Goal: Information Seeking & Learning: Learn about a topic

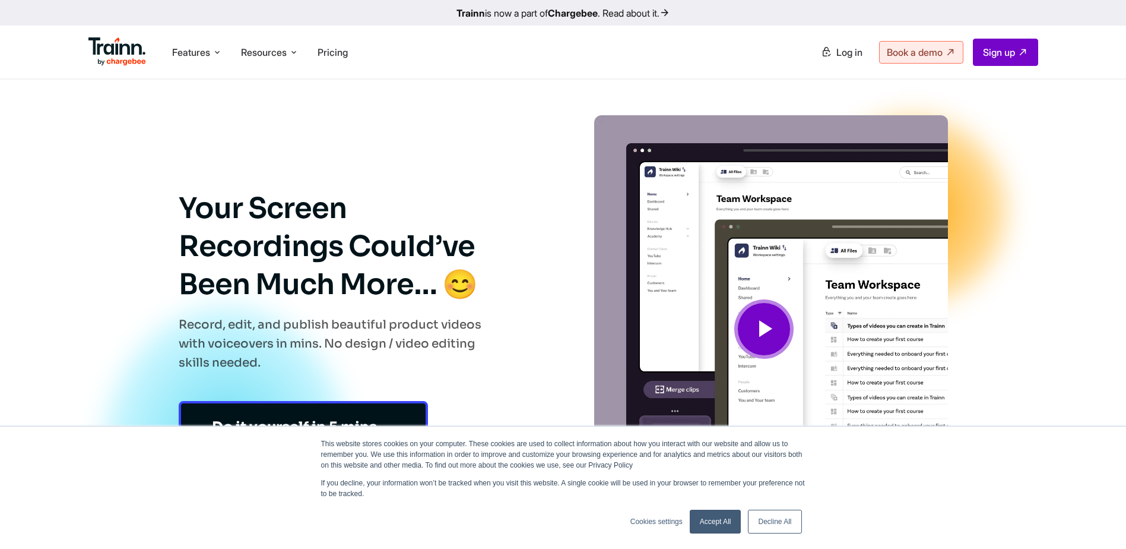
click at [696, 520] on link "Accept All" at bounding box center [716, 521] width 52 height 24
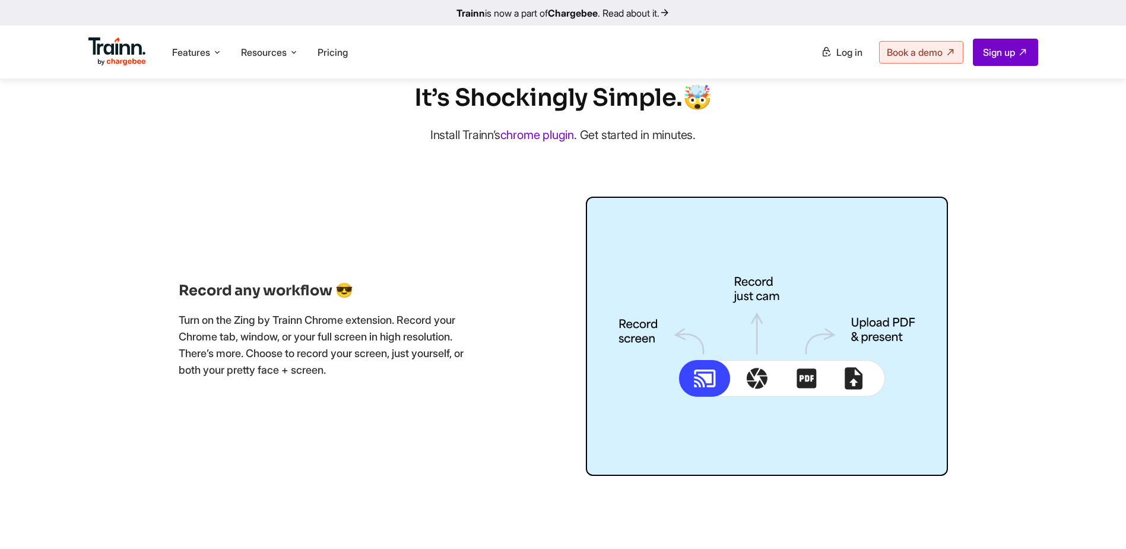
scroll to position [653, 0]
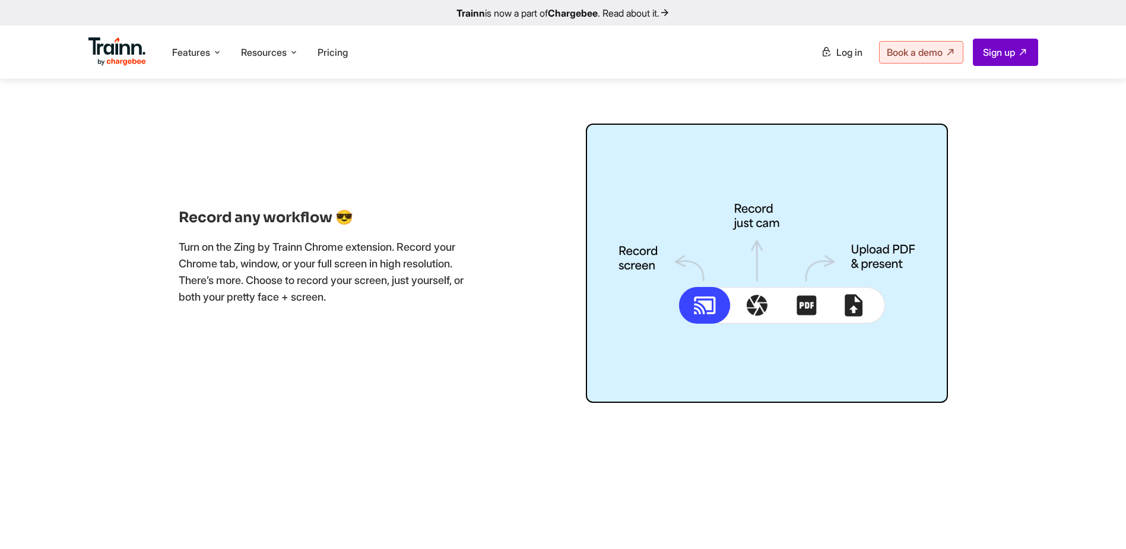
drag, startPoint x: 1123, startPoint y: 116, endPoint x: 1118, endPoint y: 185, distance: 69.0
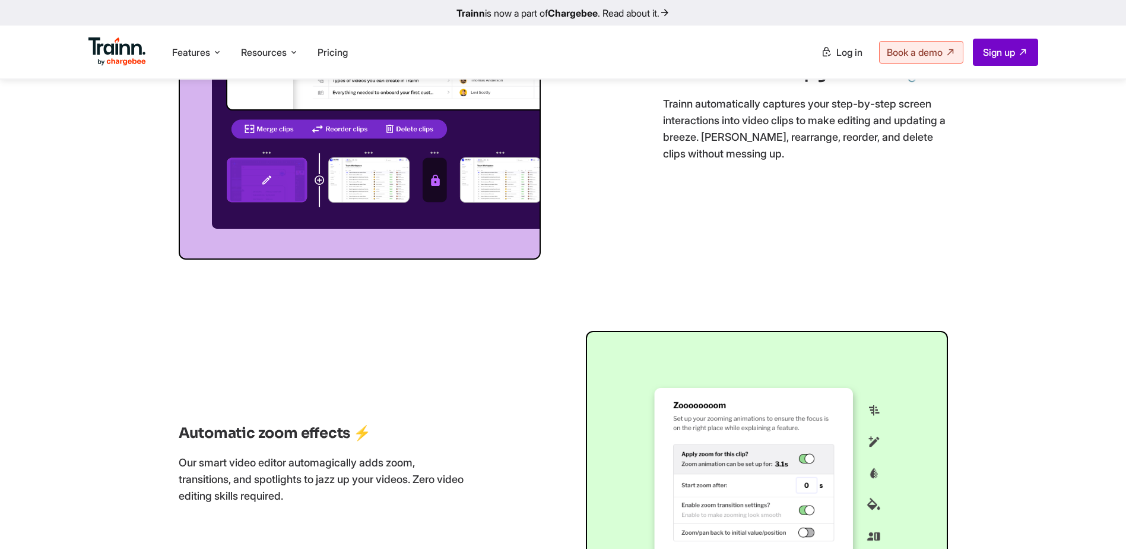
scroll to position [0, 0]
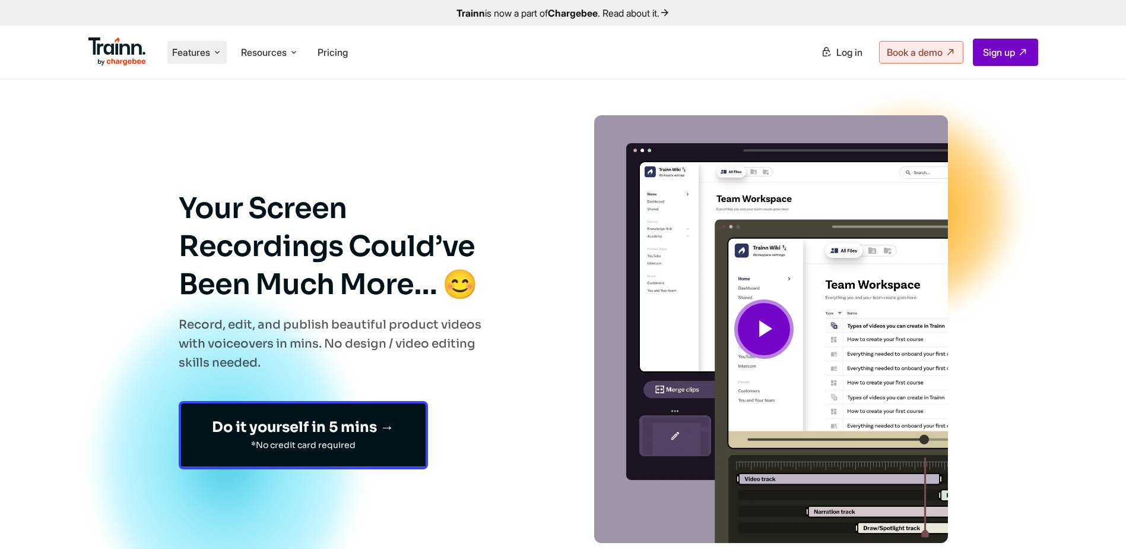
click at [194, 60] on li "Features Product Videos Create product & how-to videos in multiple languages. G…" at bounding box center [196, 52] width 59 height 23
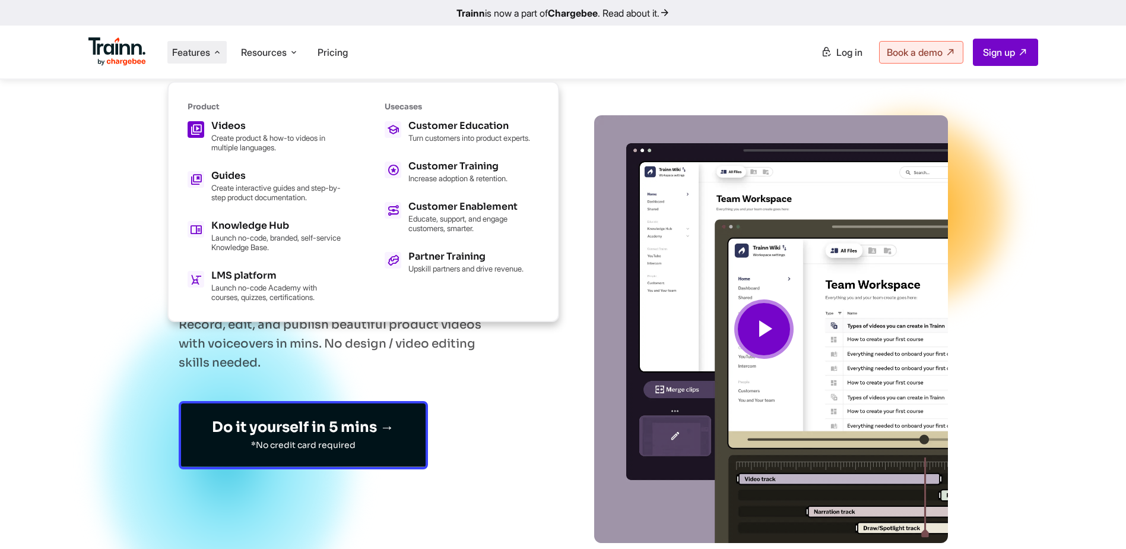
click at [233, 133] on p "Create product & how-to videos in multiple languages." at bounding box center [276, 142] width 131 height 19
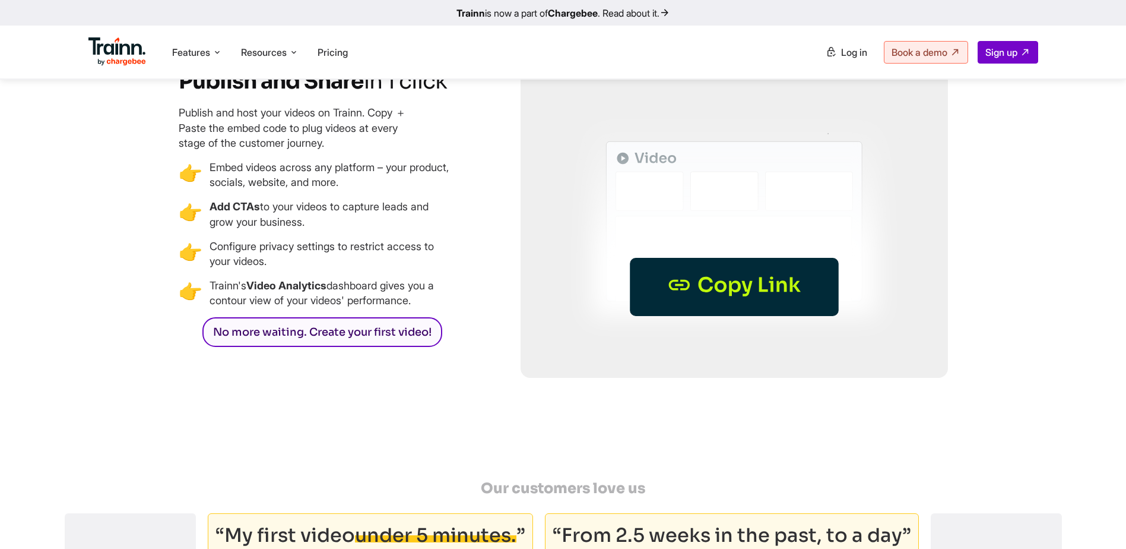
scroll to position [3503, 0]
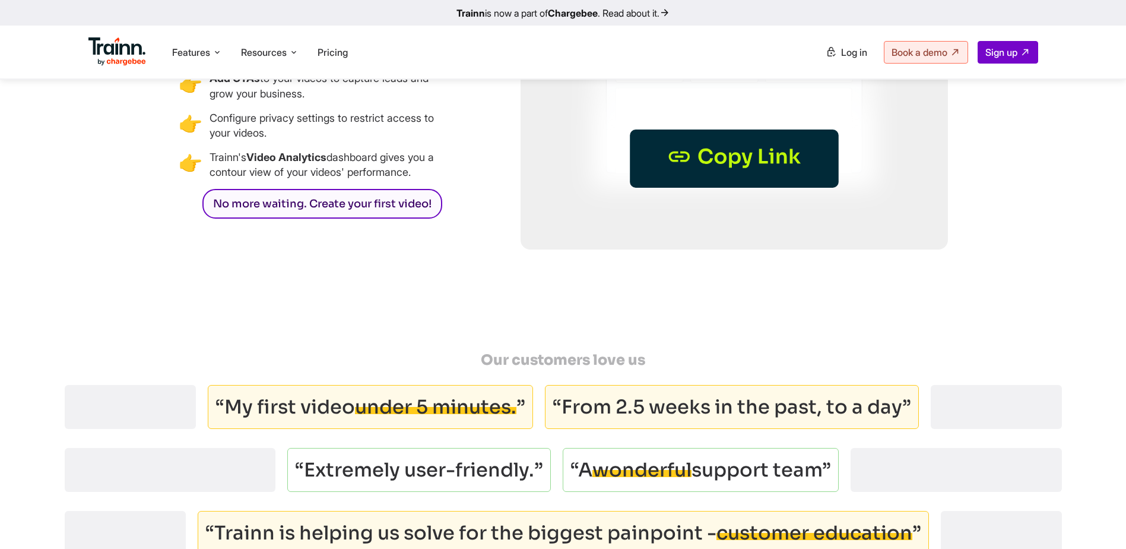
click at [370, 218] on link "No more waiting. Create your first video!" at bounding box center [322, 204] width 240 height 30
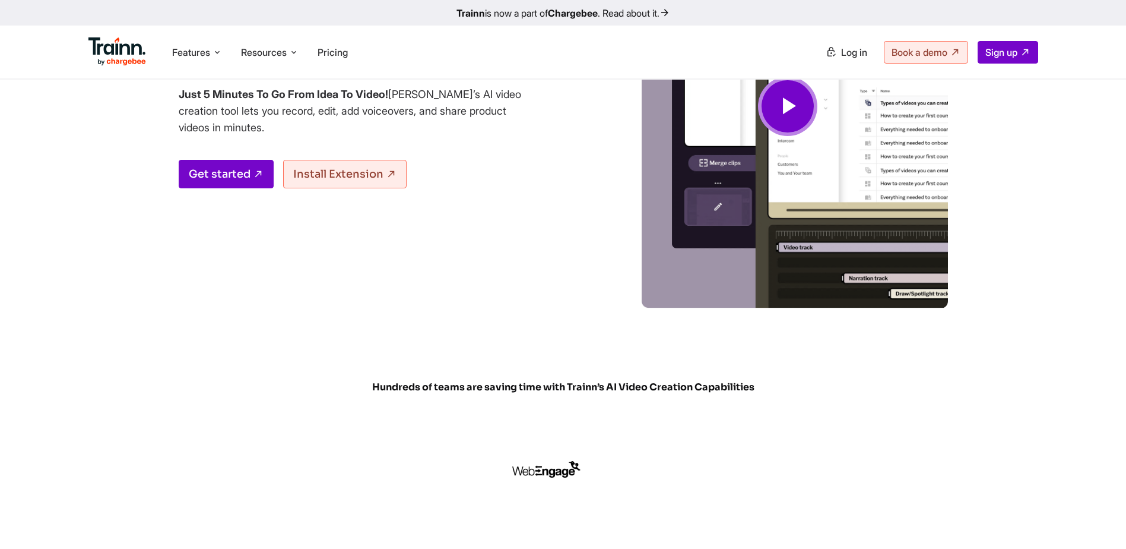
scroll to position [0, 0]
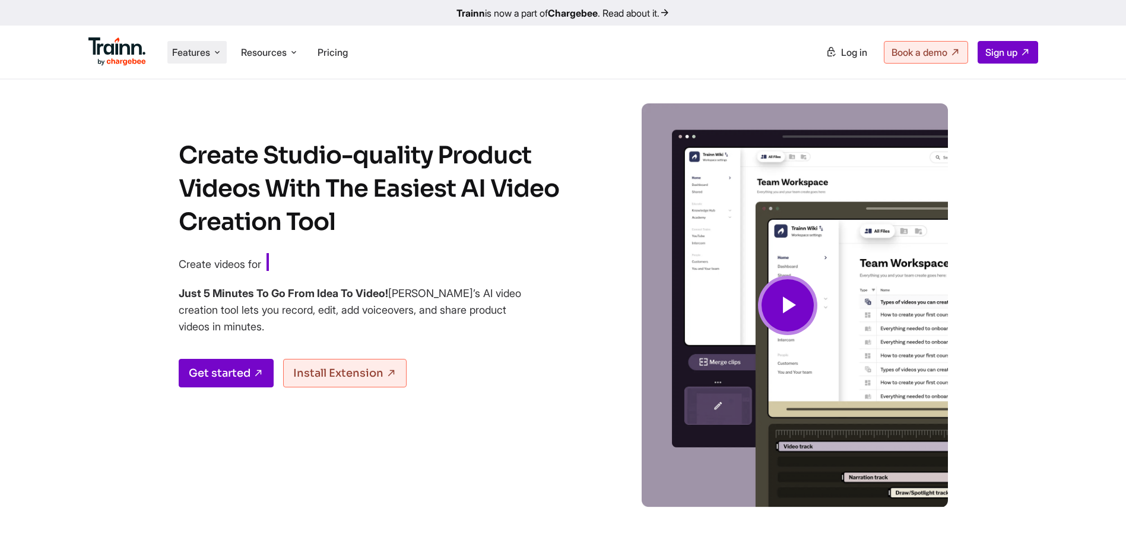
click at [197, 54] on span "Features" at bounding box center [191, 52] width 38 height 13
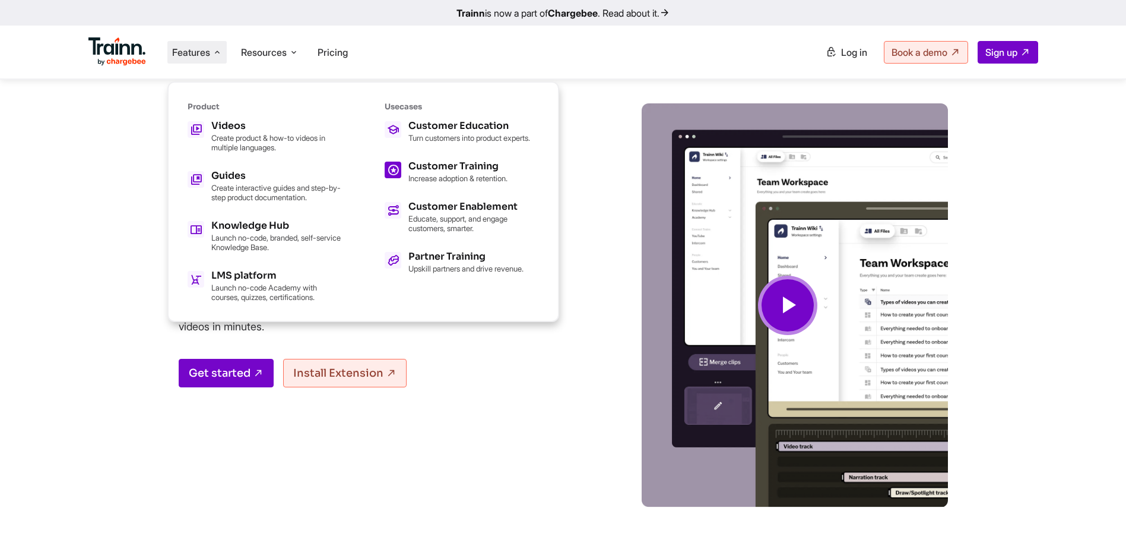
click at [442, 171] on h5 "Customer Training" at bounding box center [457, 165] width 99 height 9
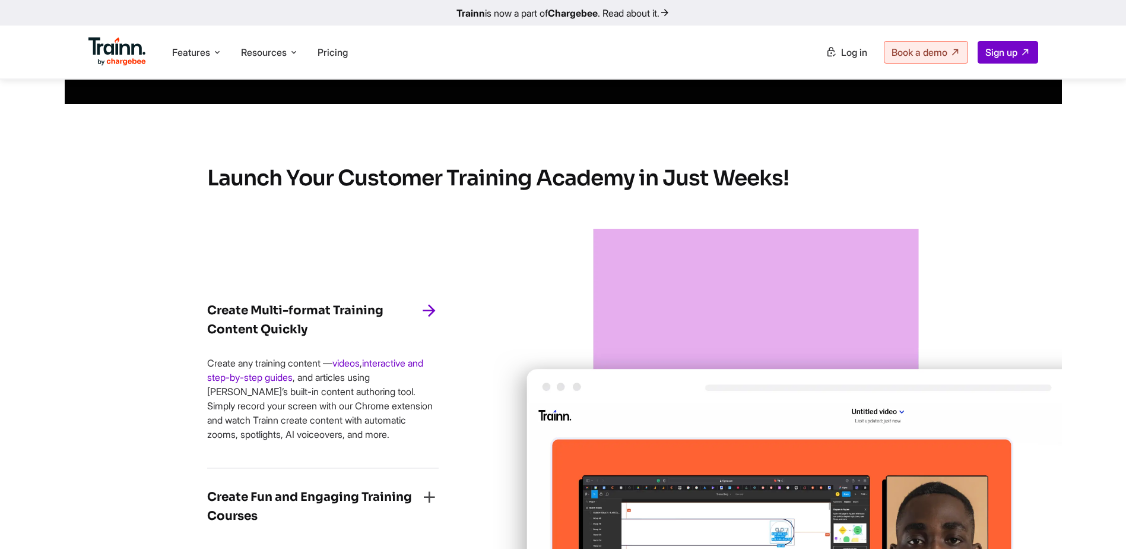
scroll to position [1484, 0]
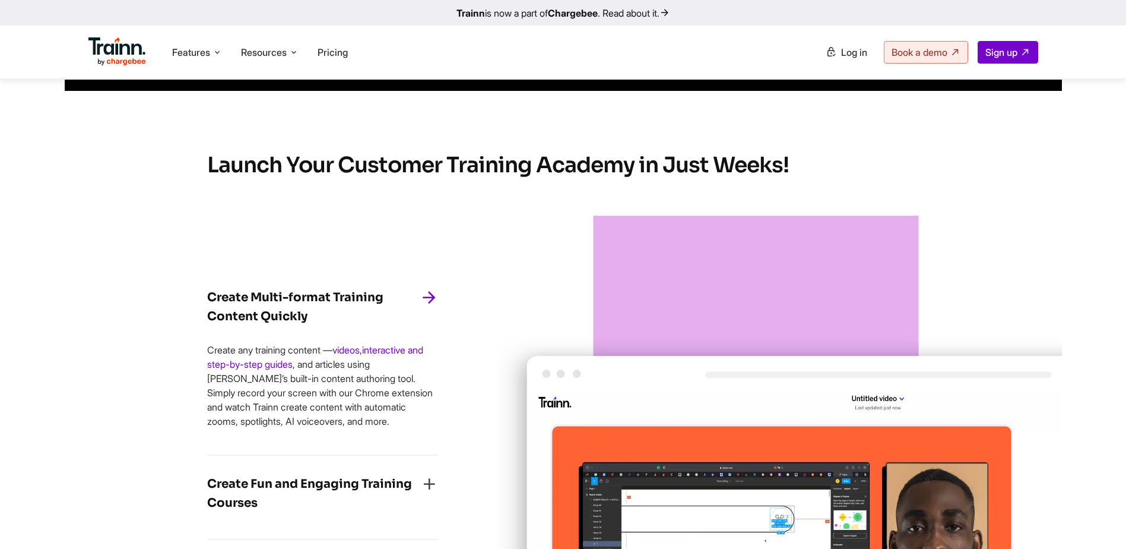
click at [631, 13] on link "Trainn is now a part of Chargebee . Read about it." at bounding box center [563, 13] width 1126 height 26
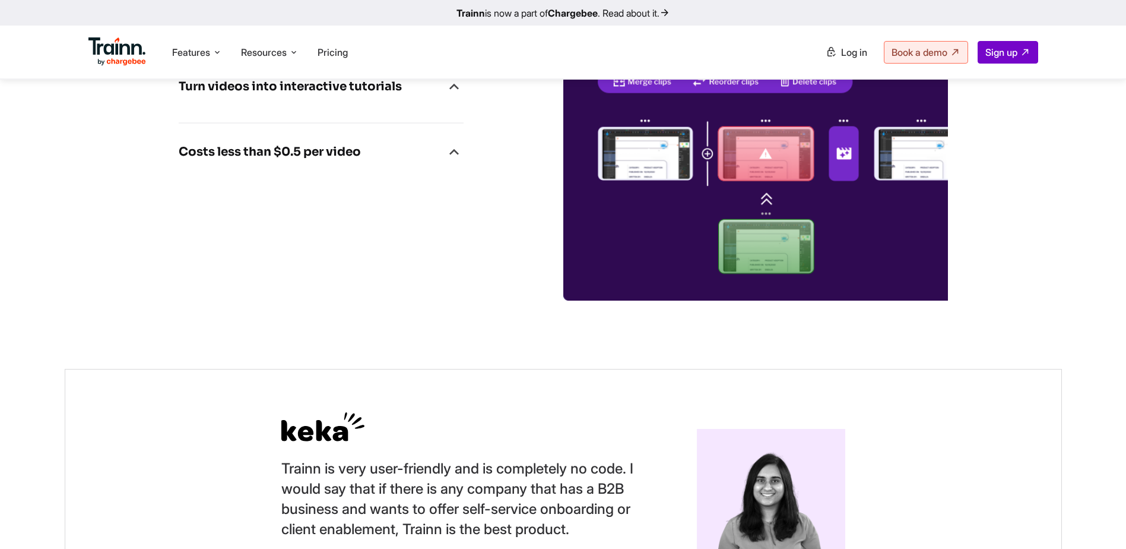
scroll to position [3503, 0]
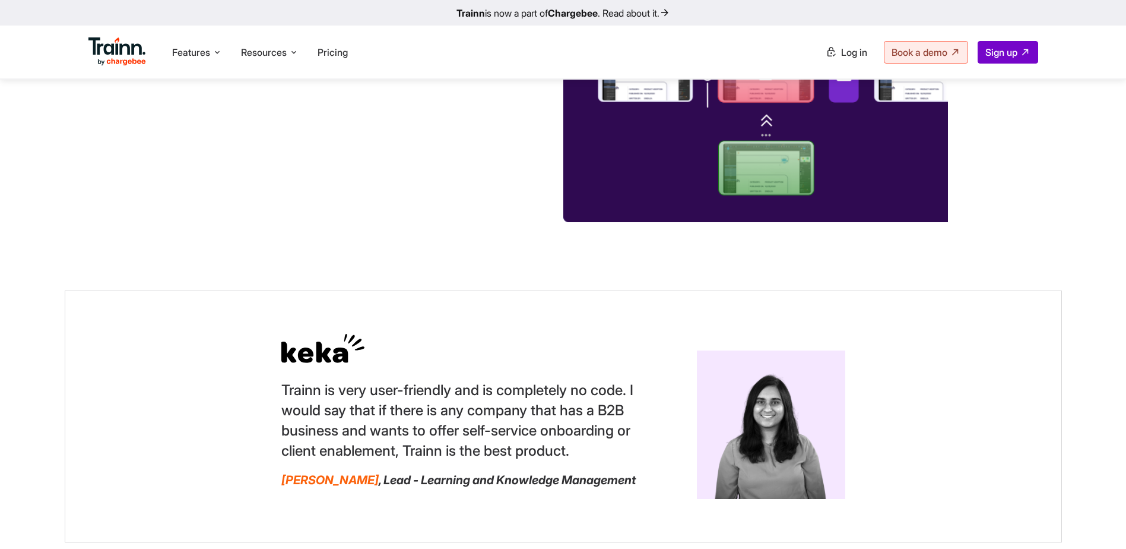
click at [445, 18] on icon "button" at bounding box center [454, 8] width 19 height 19
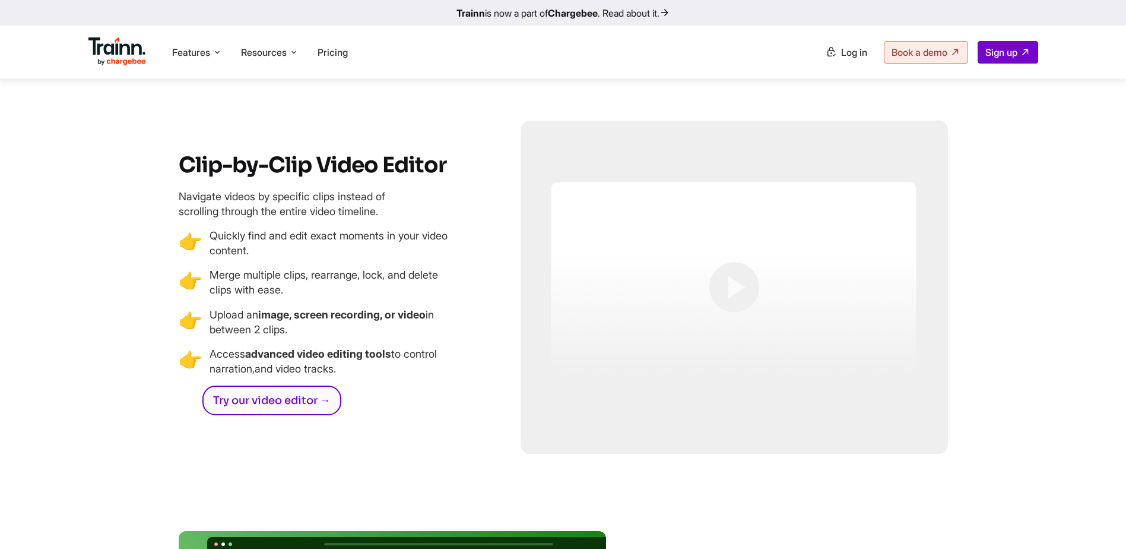
scroll to position [1247, 0]
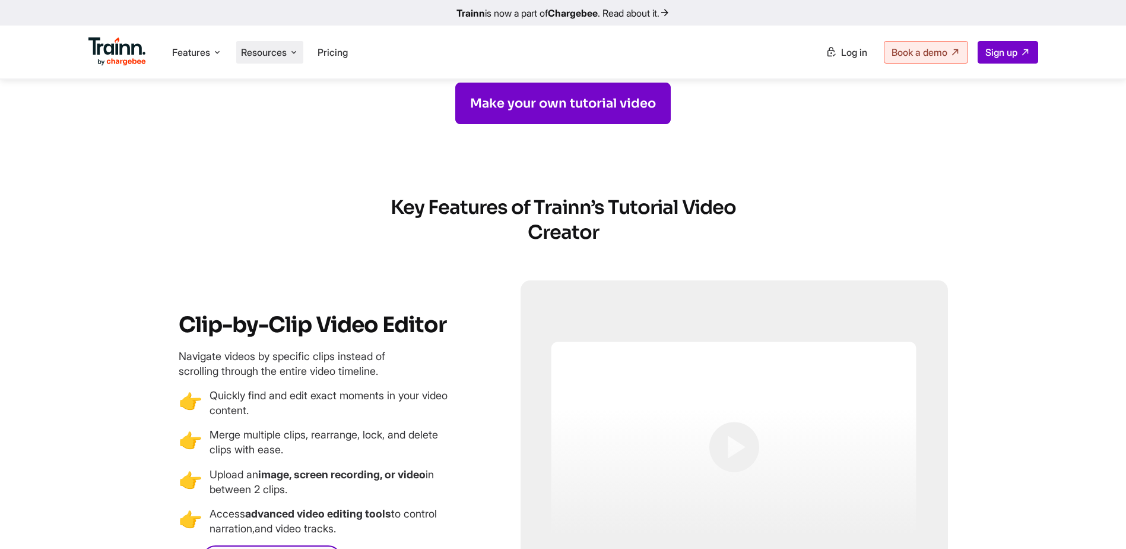
click at [262, 58] on span "Resources" at bounding box center [264, 52] width 46 height 13
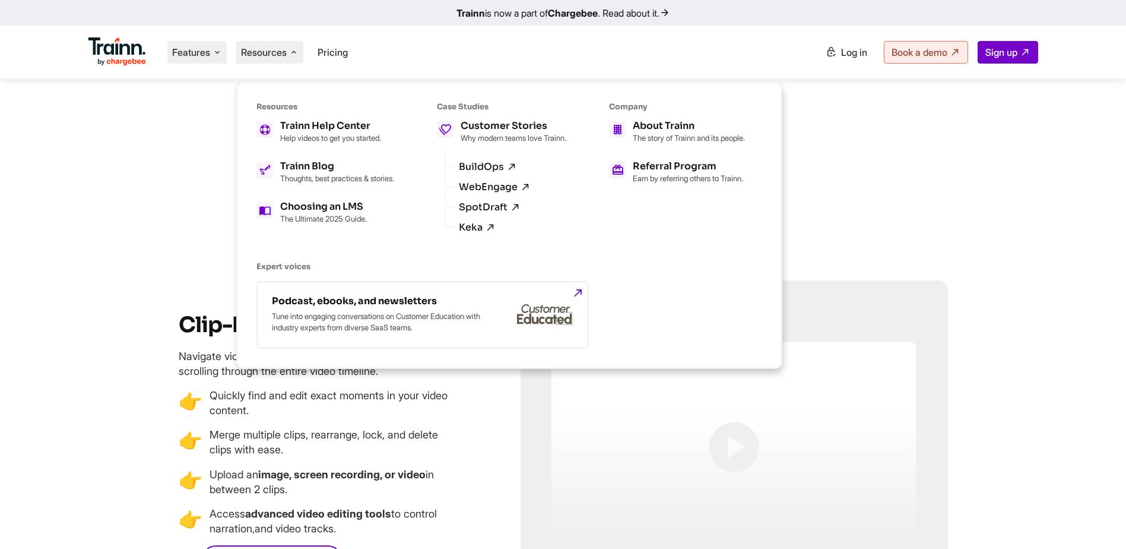
click at [211, 52] on li "Features Product Videos Create product & how-to videos in multiple languages. G…" at bounding box center [196, 52] width 59 height 23
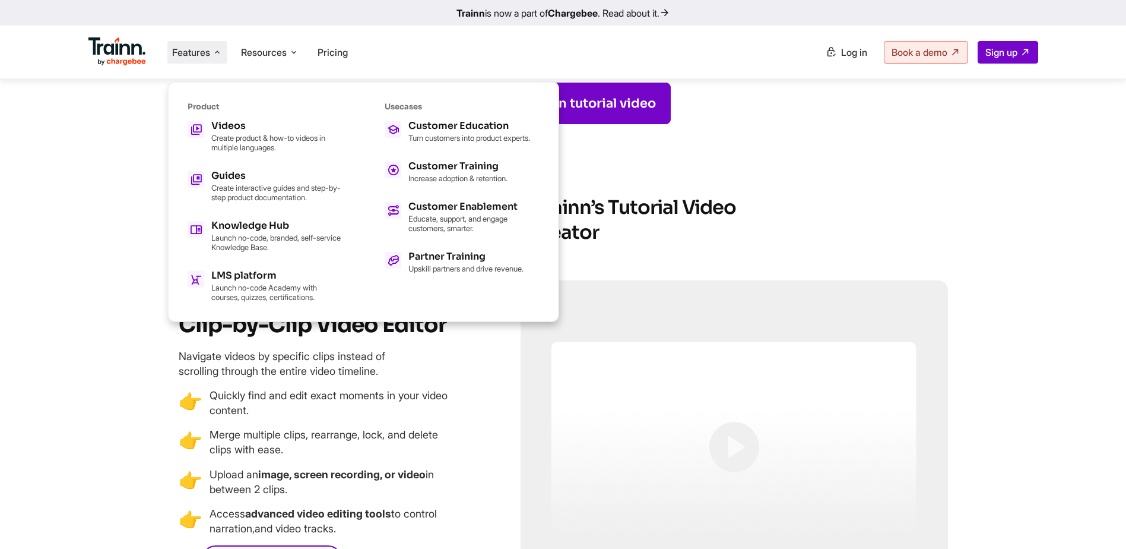
click at [208, 108] on h6 "Product" at bounding box center [265, 107] width 154 height 10
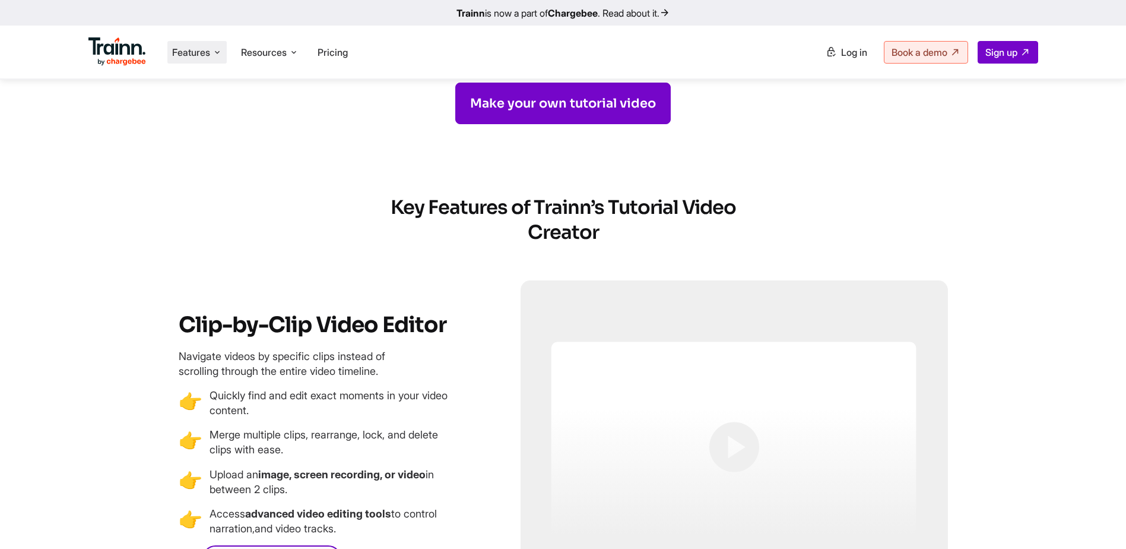
click at [213, 56] on li "Features Product Videos Create product & how-to videos in multiple languages. G…" at bounding box center [196, 52] width 59 height 23
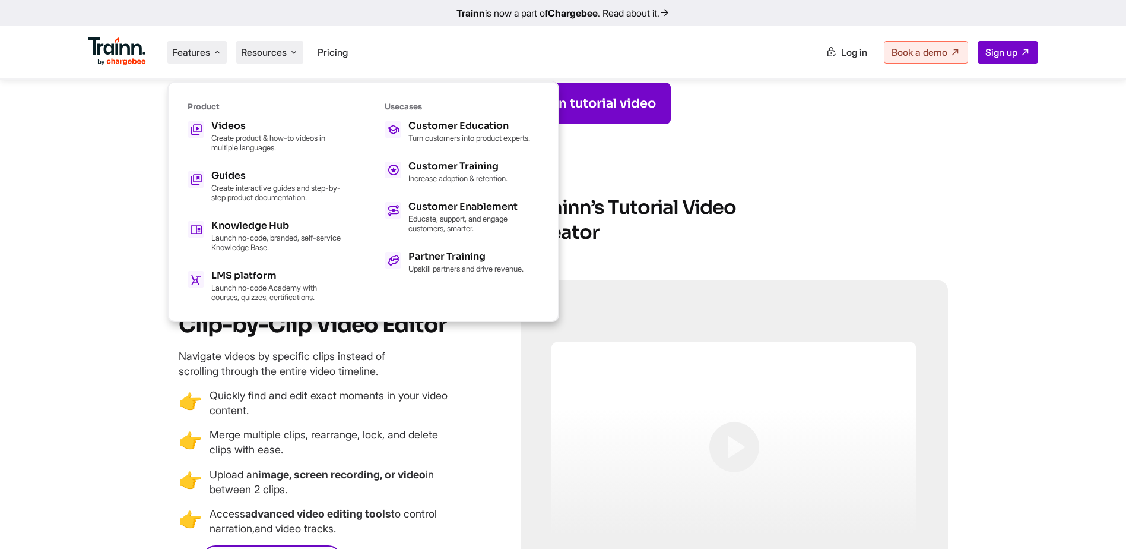
click at [274, 49] on span "Resources" at bounding box center [264, 52] width 46 height 13
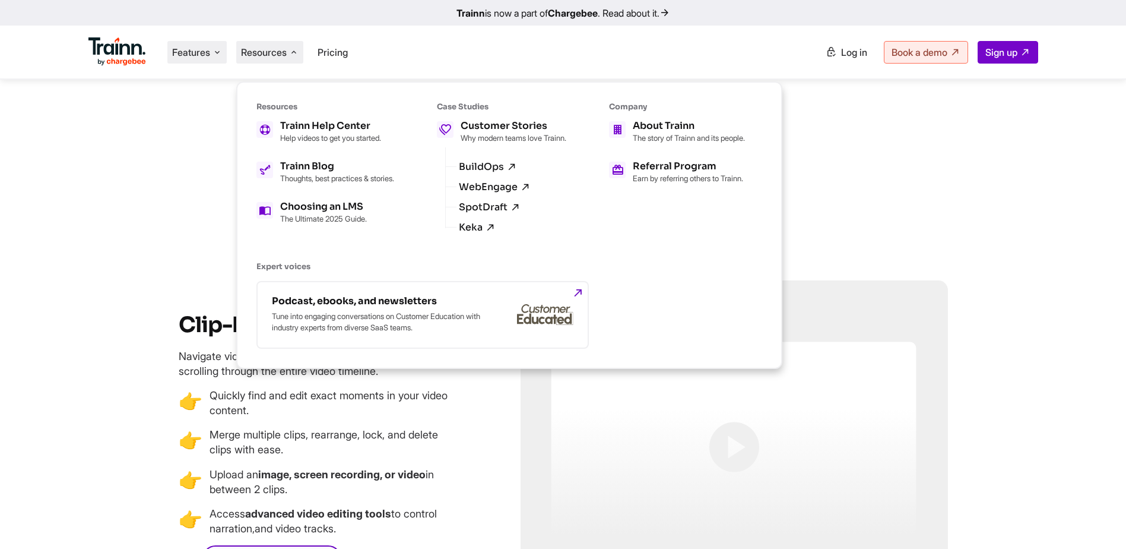
click at [181, 52] on span "Features" at bounding box center [191, 52] width 38 height 13
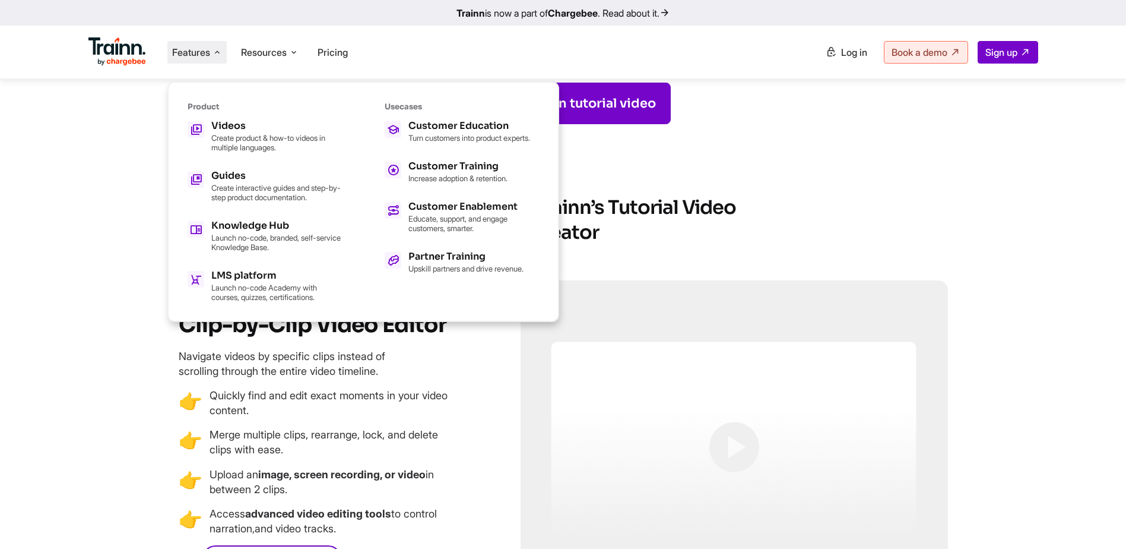
click at [124, 52] on img at bounding box center [117, 51] width 58 height 28
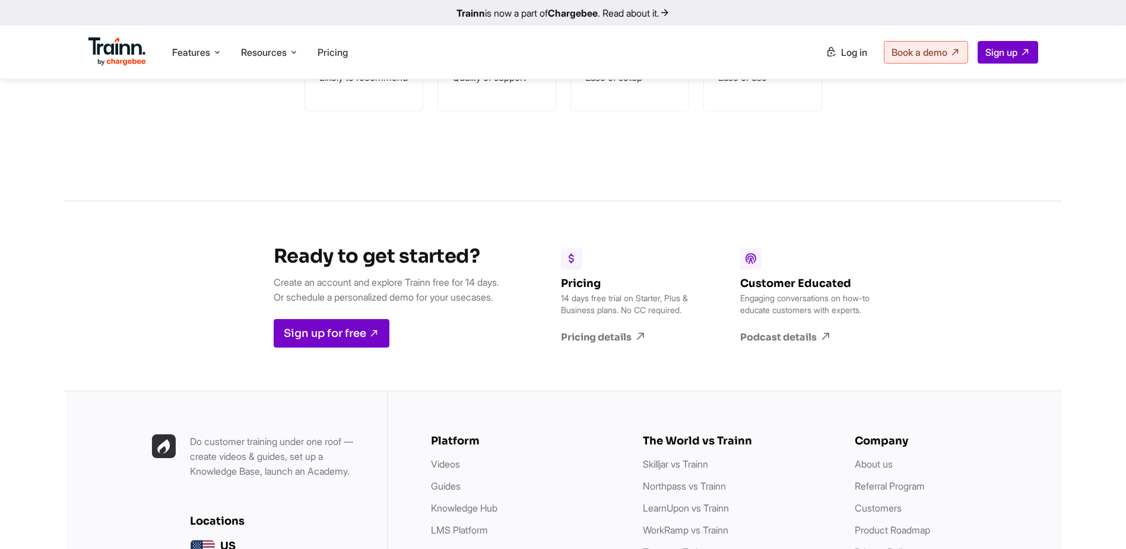
scroll to position [3098, 0]
click at [436, 464] on link "Videos" at bounding box center [445, 464] width 29 height 12
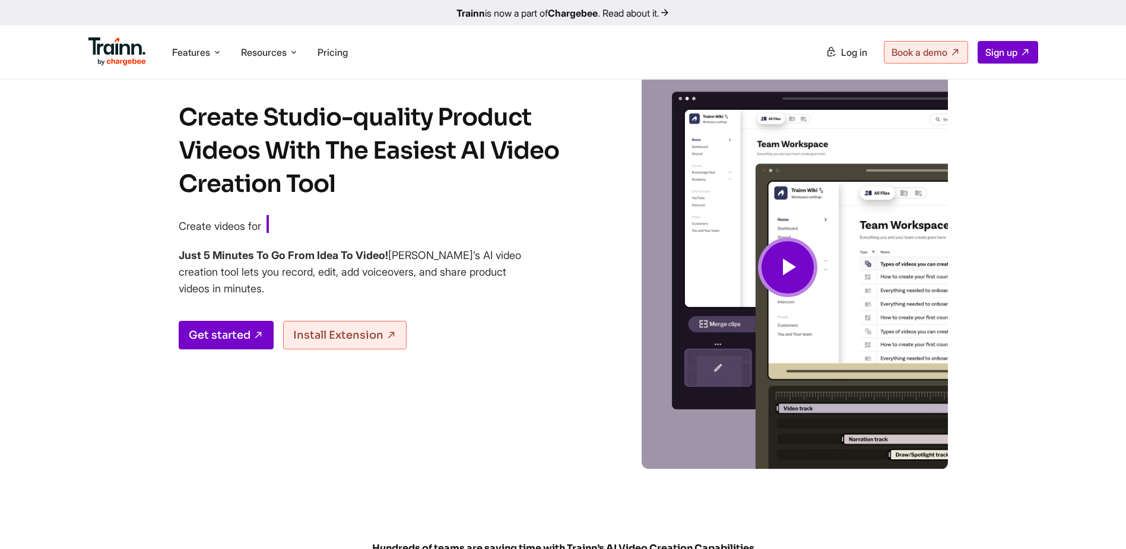
scroll to position [59, 0]
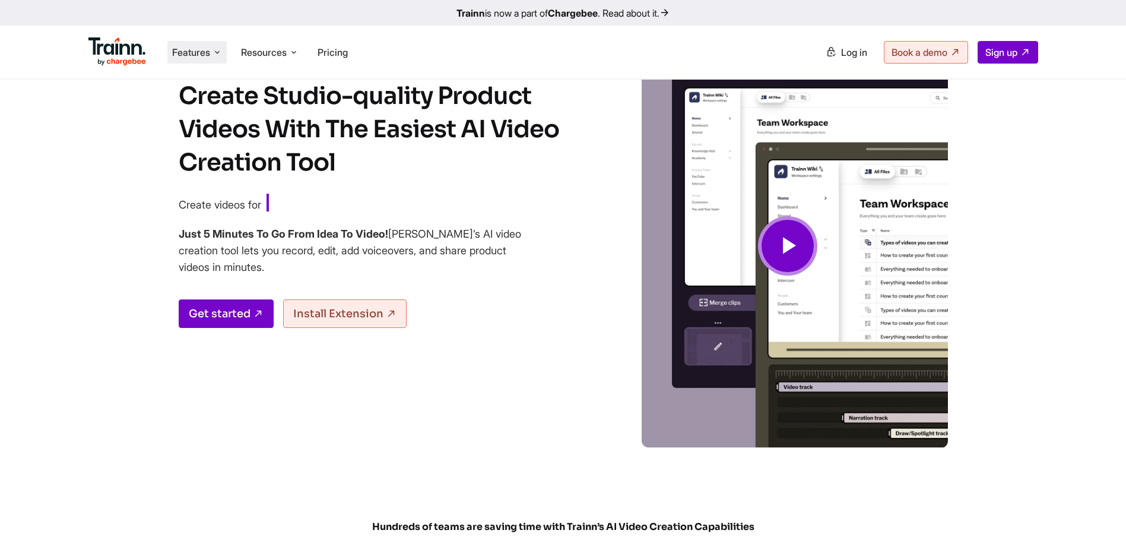
click at [199, 57] on span "Features" at bounding box center [191, 52] width 38 height 13
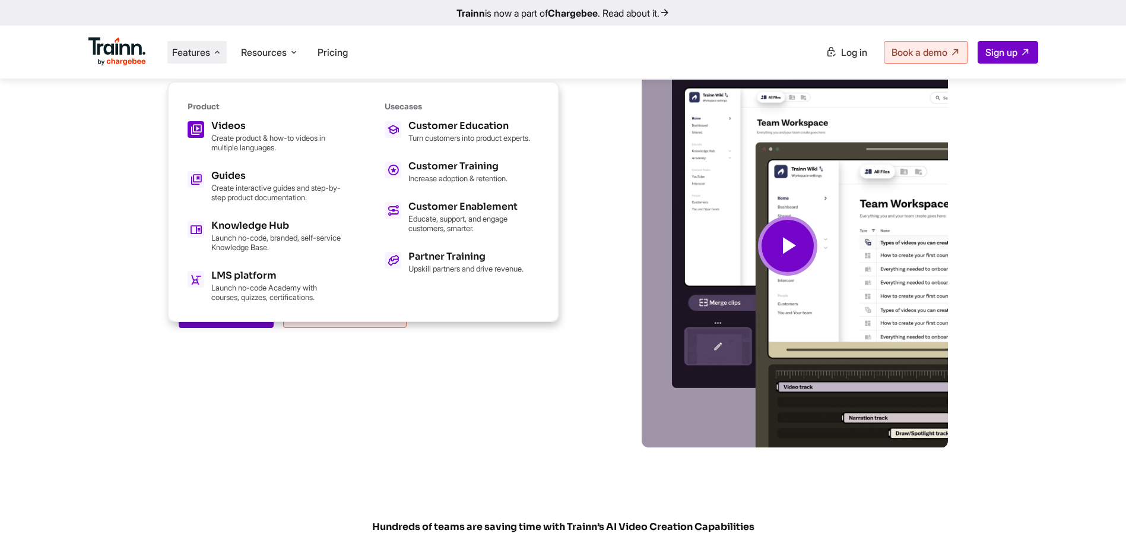
click at [233, 133] on p "Create product & how-to videos in multiple languages." at bounding box center [276, 142] width 131 height 19
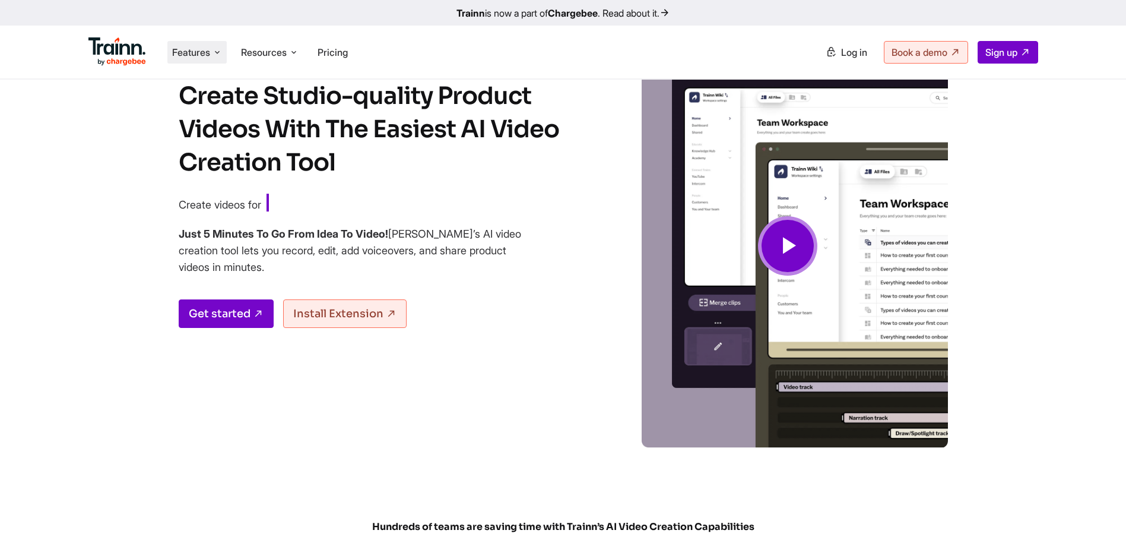
click at [201, 52] on span "Features" at bounding box center [191, 52] width 38 height 13
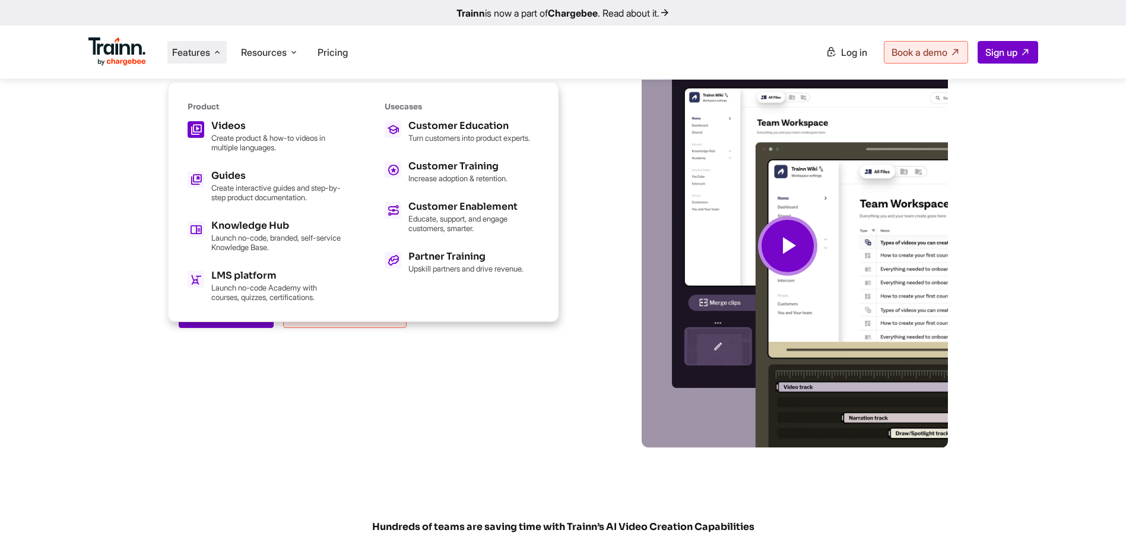
click at [222, 125] on h5 "Videos" at bounding box center [276, 125] width 131 height 9
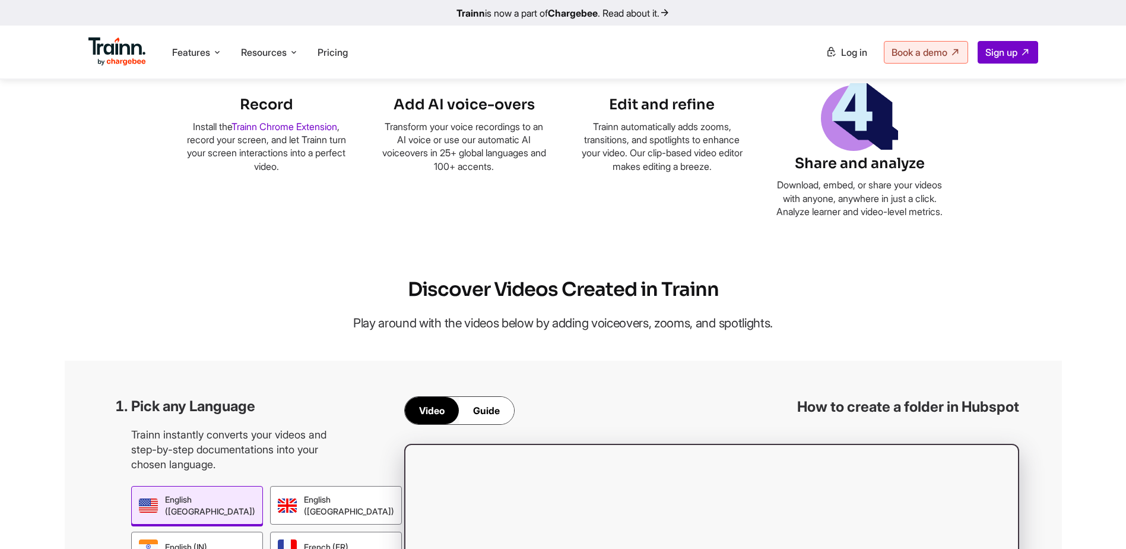
scroll to position [772, 0]
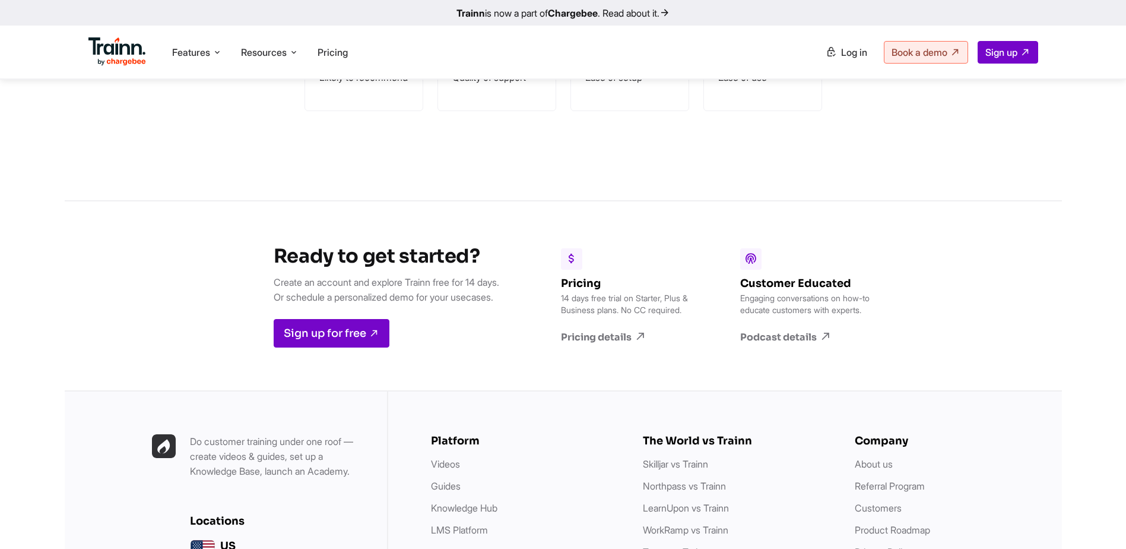
scroll to position [3123, 0]
